Goal: Task Accomplishment & Management: Complete application form

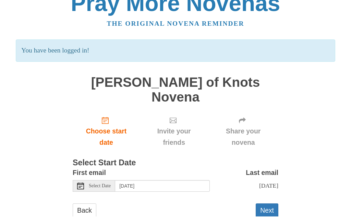
scroll to position [11, 0]
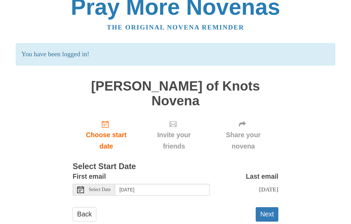
click at [107, 120] on use "Choose start date" at bounding box center [105, 123] width 7 height 7
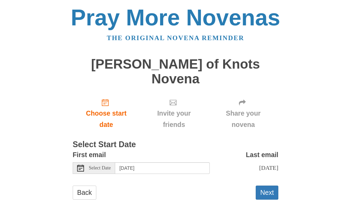
click at [270, 185] on button "Next" at bounding box center [266, 192] width 23 height 14
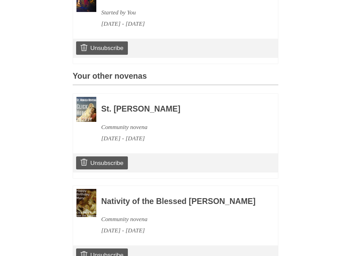
scroll to position [249, 0]
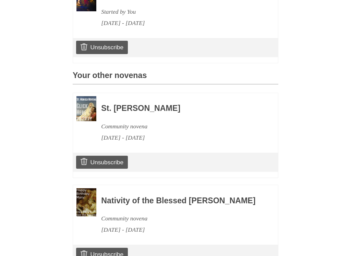
click at [115, 156] on link "Unsubscribe" at bounding box center [102, 162] width 52 height 13
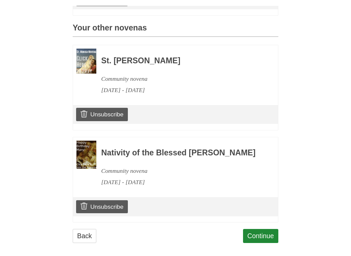
scroll to position [323, 0]
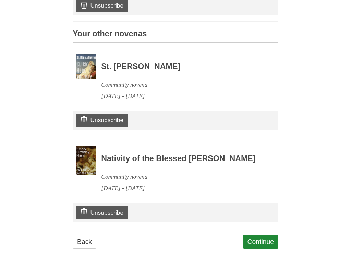
click at [97, 206] on link "Unsubscribe" at bounding box center [102, 212] width 52 height 13
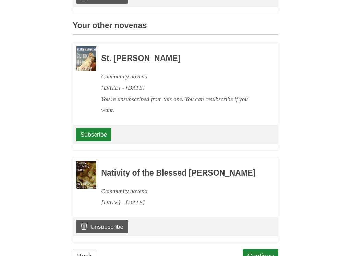
scroll to position [332, 0]
click at [105, 220] on link "Unsubscribe" at bounding box center [102, 226] width 52 height 13
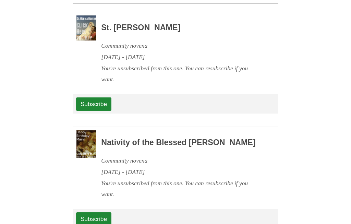
scroll to position [388, 0]
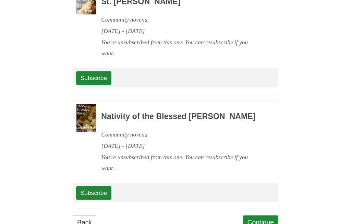
click at [263, 215] on link "Continue" at bounding box center [261, 222] width 36 height 14
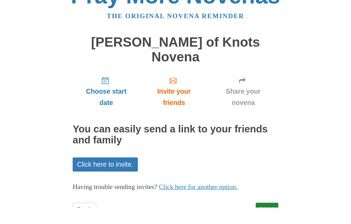
scroll to position [17, 0]
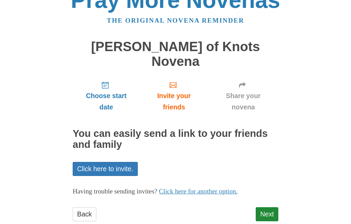
click at [271, 207] on link "Next" at bounding box center [266, 214] width 23 height 14
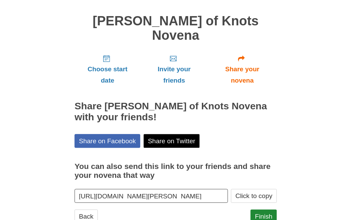
scroll to position [48, 0]
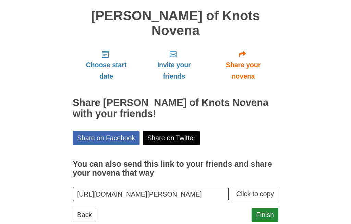
click at [259, 187] on button "Click to copy" at bounding box center [254, 194] width 47 height 14
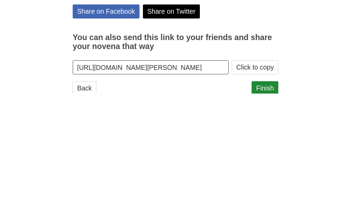
scroll to position [52, 0]
click at [195, 183] on input "[URL][DOMAIN_NAME][PERSON_NAME]" at bounding box center [151, 190] width 156 height 14
click at [271, 204] on link "Finish" at bounding box center [264, 211] width 27 height 14
